Goal: Task Accomplishment & Management: Manage account settings

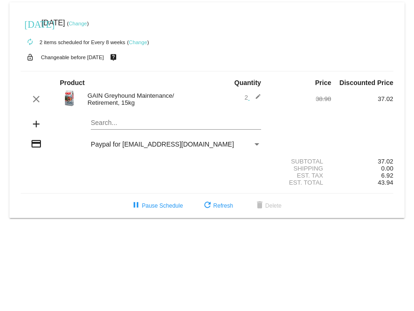
click at [140, 42] on link "Change" at bounding box center [138, 42] width 18 height 6
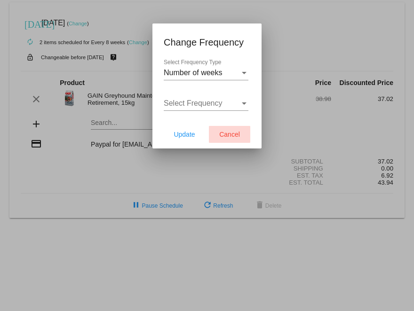
click at [224, 133] on span "Cancel" at bounding box center [229, 135] width 21 height 8
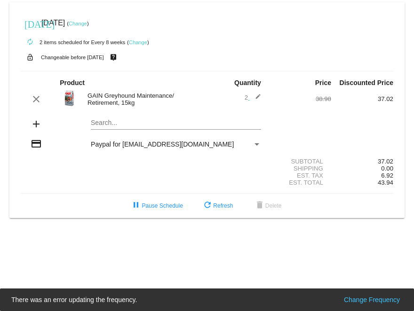
click at [87, 23] on link "Change" at bounding box center [78, 24] width 18 height 6
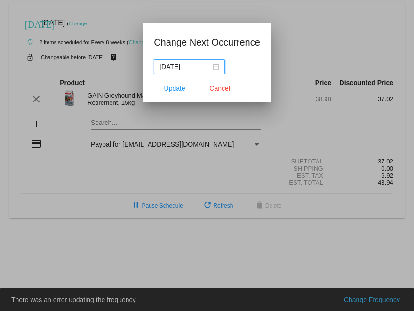
click at [208, 67] on div "[DATE]" at bounding box center [189, 67] width 60 height 10
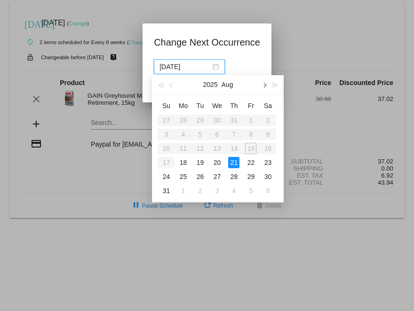
click at [268, 83] on button "button" at bounding box center [264, 84] width 10 height 19
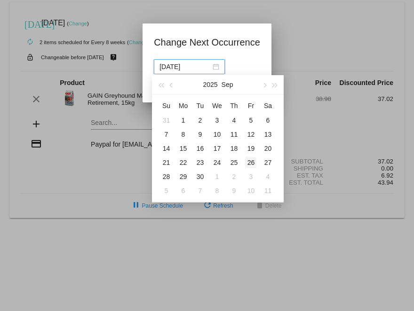
click at [248, 164] on div "26" at bounding box center [250, 162] width 11 height 11
type input "[DATE]"
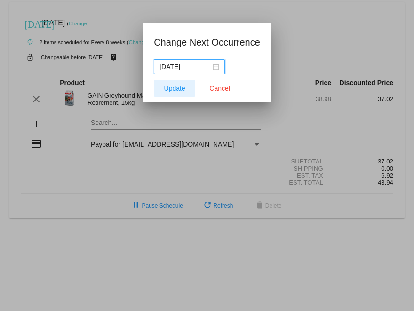
click at [178, 85] on span "Update" at bounding box center [174, 89] width 21 height 8
